Goal: Obtain resource: Obtain resource

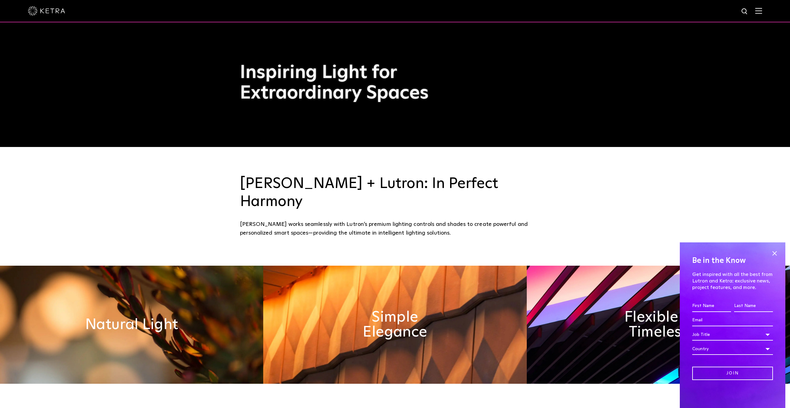
scroll to position [279, 0]
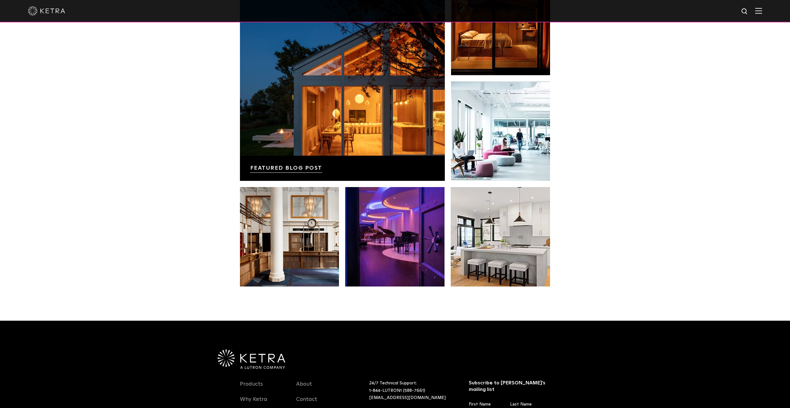
scroll to position [1211, 0]
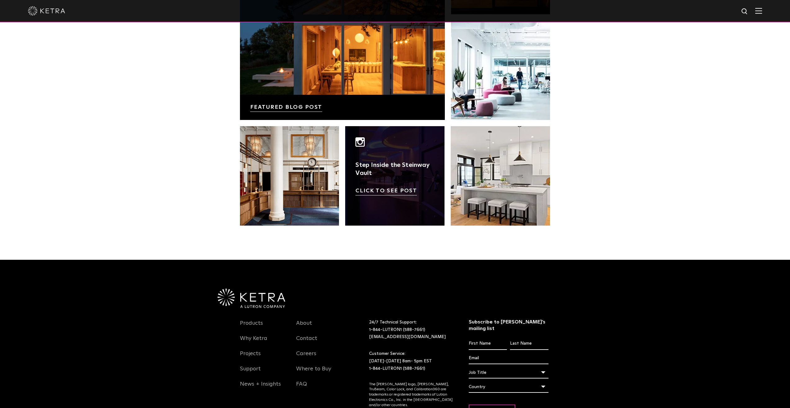
scroll to position [1273, 0]
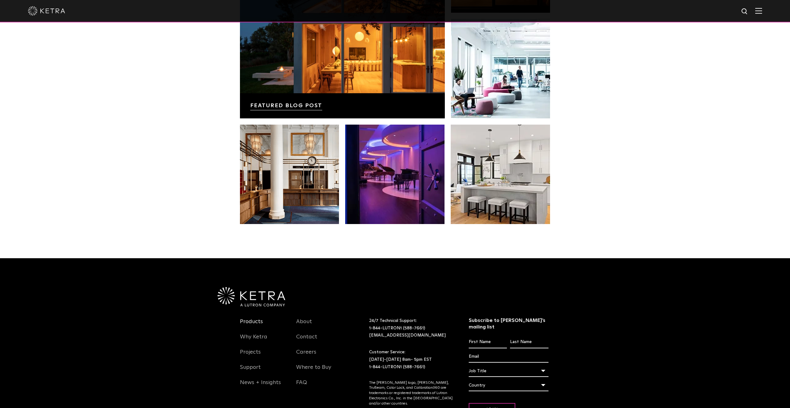
click at [254, 318] on link "Products" at bounding box center [251, 325] width 23 height 14
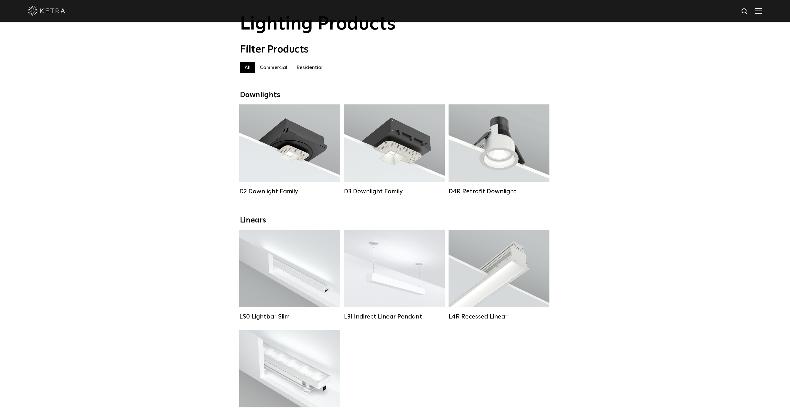
scroll to position [31, 0]
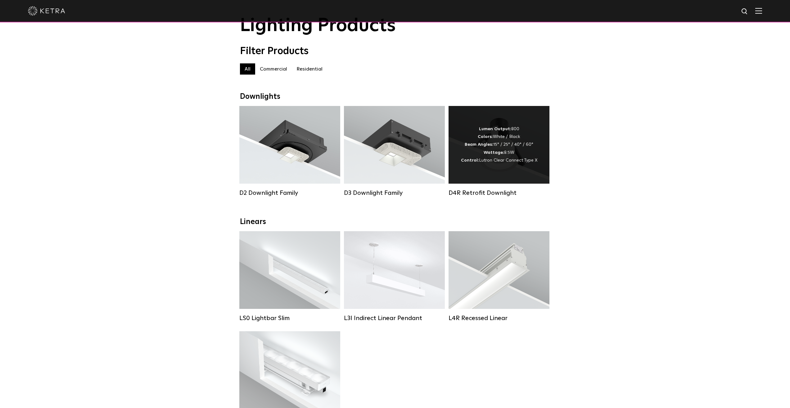
click at [525, 162] on span "Lutron Clear Connect Type X" at bounding box center [508, 160] width 58 height 4
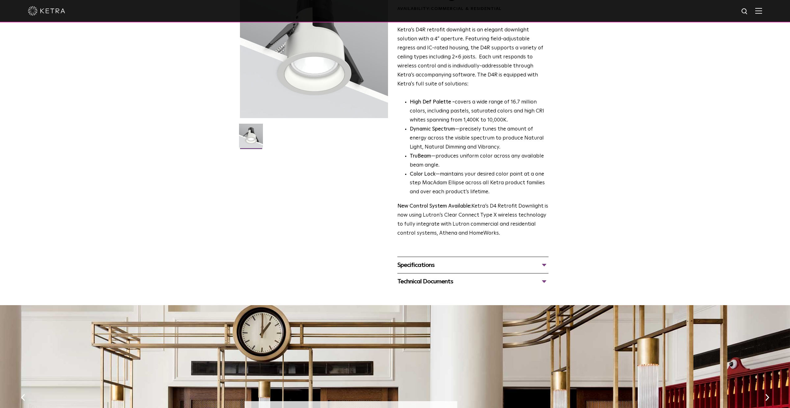
scroll to position [93, 0]
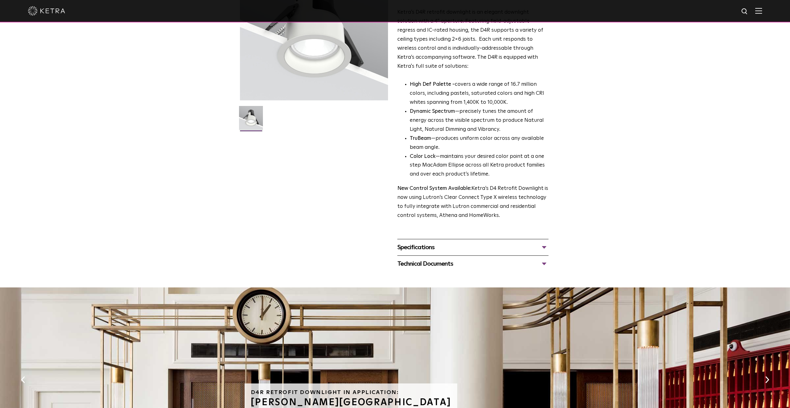
click at [549, 251] on div "D4R Retrofit Downlight Availability: Commercial & Residential Ketra’s D4R retro…" at bounding box center [395, 112] width 311 height 320
click at [546, 246] on div "Specifications" at bounding box center [472, 247] width 151 height 10
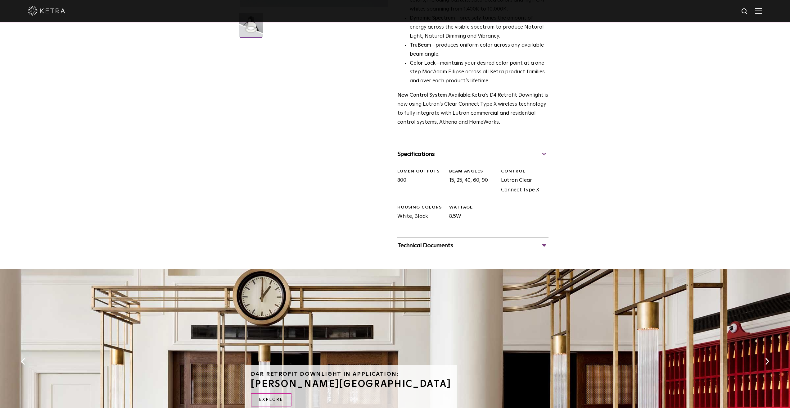
scroll to position [217, 0]
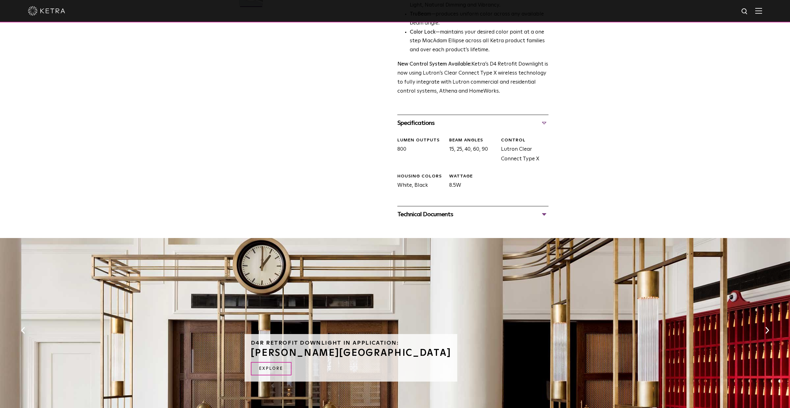
click at [545, 216] on div "Technical Documents" at bounding box center [472, 214] width 151 height 10
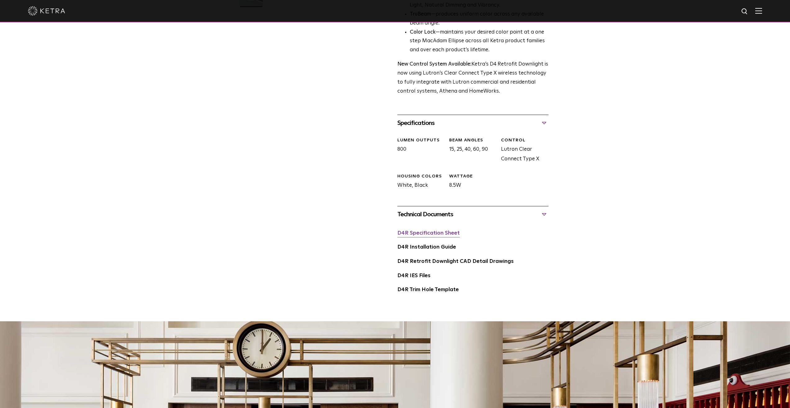
click at [446, 233] on link "D4R Specification Sheet" at bounding box center [428, 232] width 62 height 5
click at [425, 248] on link "D4R Installation Guide" at bounding box center [426, 246] width 59 height 5
